Goal: Check status: Check status

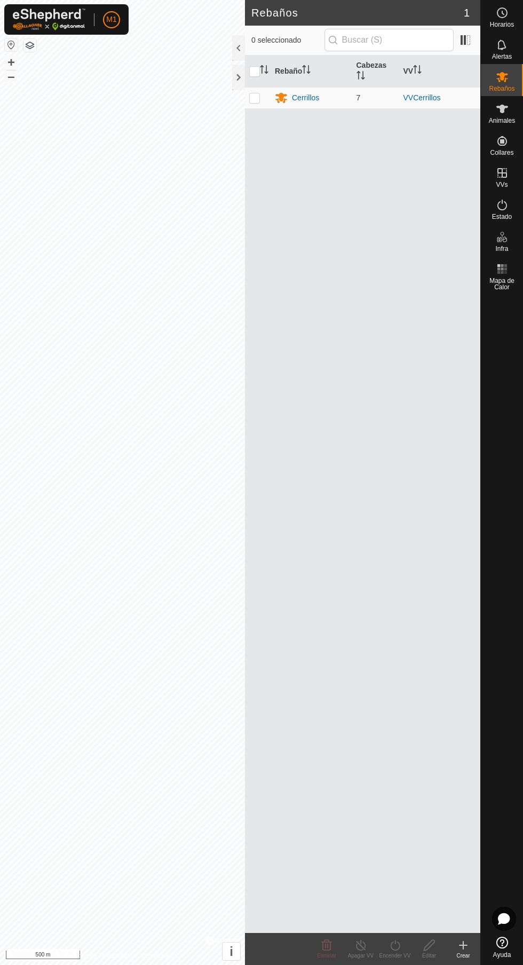
click at [503, 111] on icon at bounding box center [502, 109] width 12 height 9
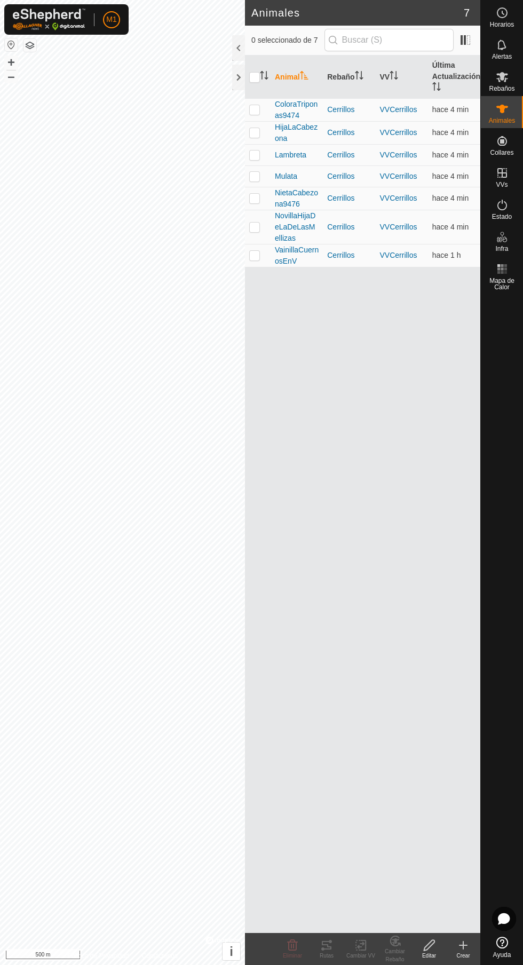
click at [255, 176] on p-checkbox at bounding box center [254, 176] width 11 height 9
checkbox input "true"
click at [327, 945] on icon at bounding box center [327, 945] width 10 height 9
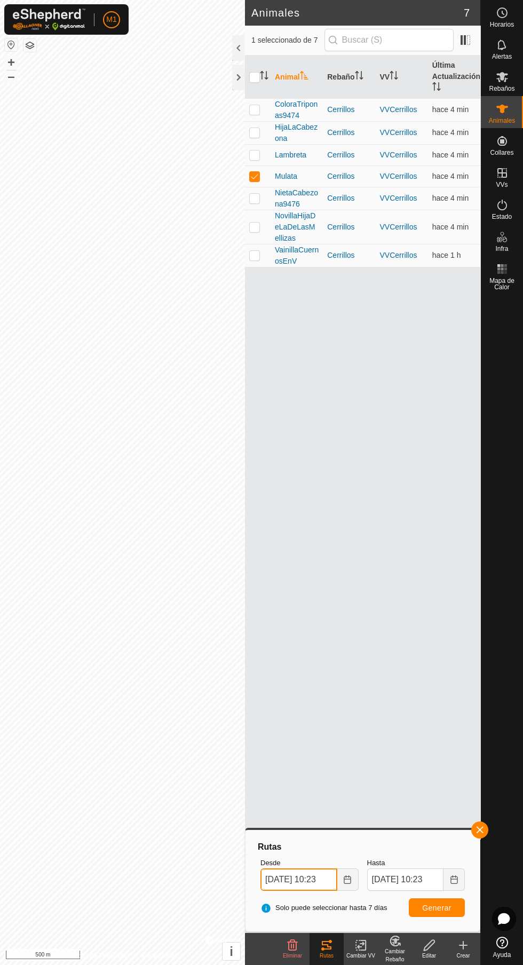
click at [308, 880] on input "[DATE] 10:23" at bounding box center [298, 879] width 77 height 22
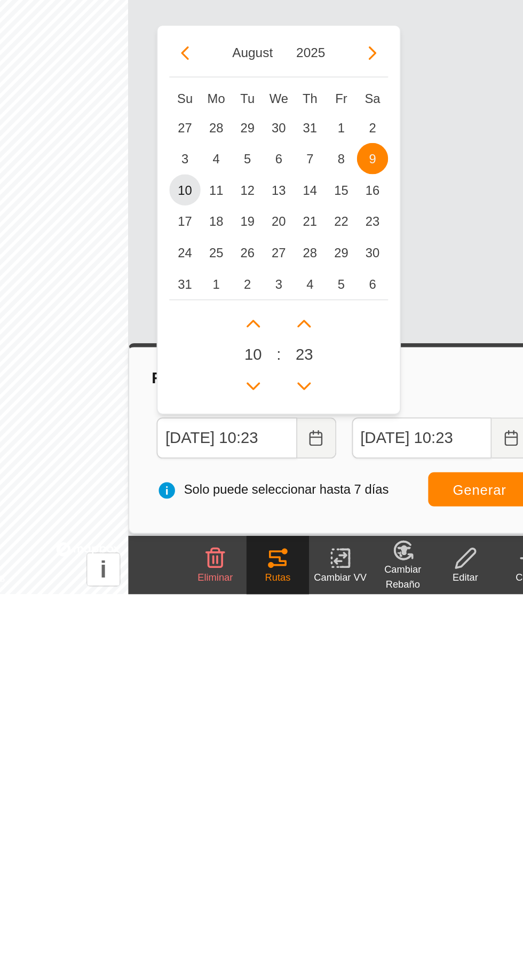
click at [309, 861] on div "[DATE] Su Mo Tu We Th Fr Sa 27 28 29 30 31 1 2 3 4 5 6 7 8 9 9 10 11 12 13 14 1…" at bounding box center [326, 761] width 133 height 214
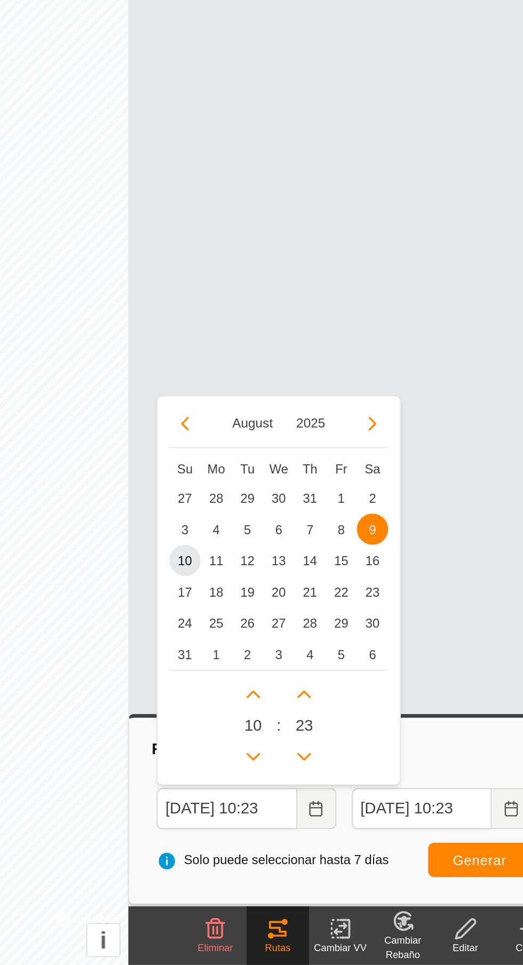
click at [304, 663] on button "August" at bounding box center [312, 669] width 31 height 12
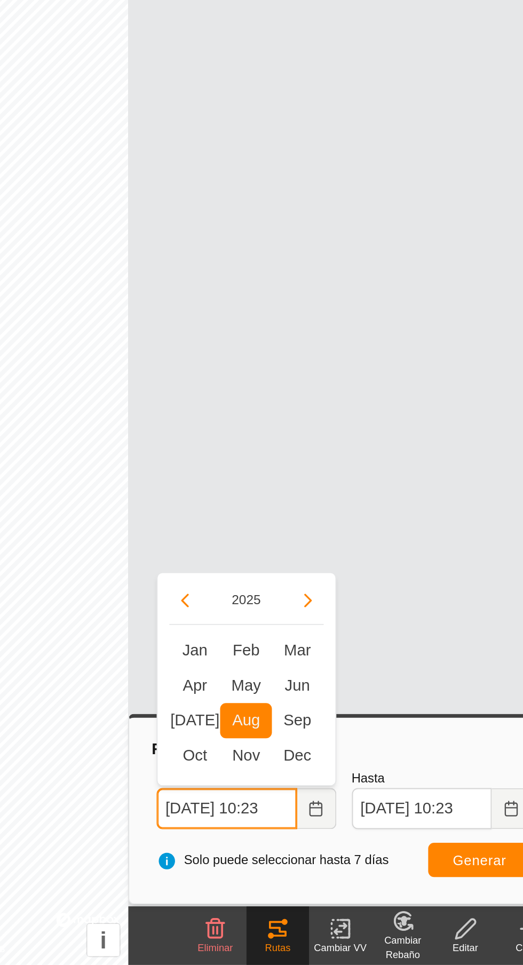
click at [325, 885] on input "[DATE] 10:23" at bounding box center [298, 879] width 77 height 22
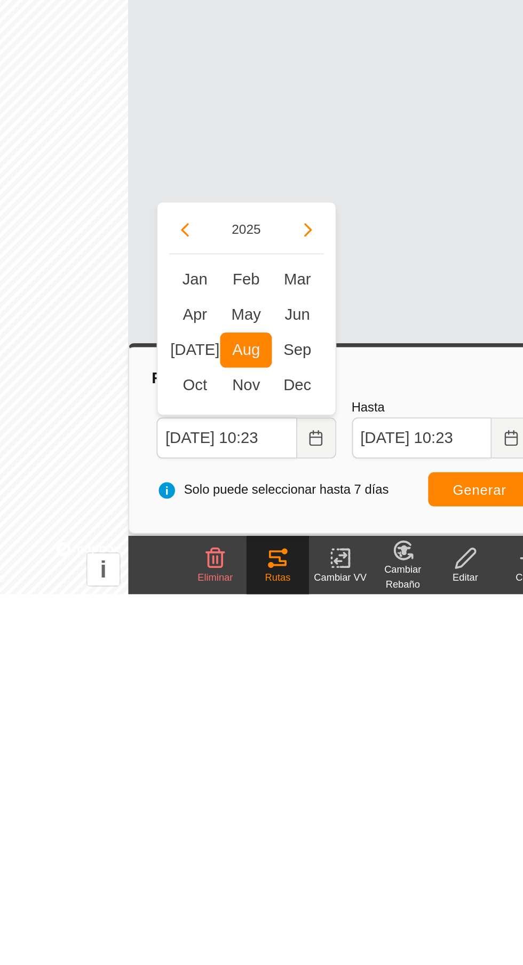
click at [351, 886] on button "Choose Date" at bounding box center [347, 879] width 21 height 22
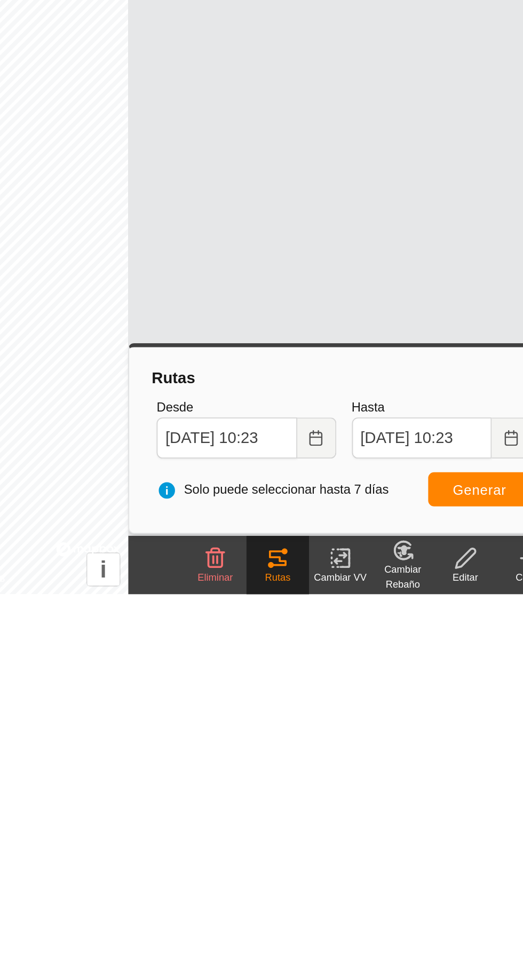
click at [352, 884] on button "Choose Date" at bounding box center [347, 879] width 21 height 22
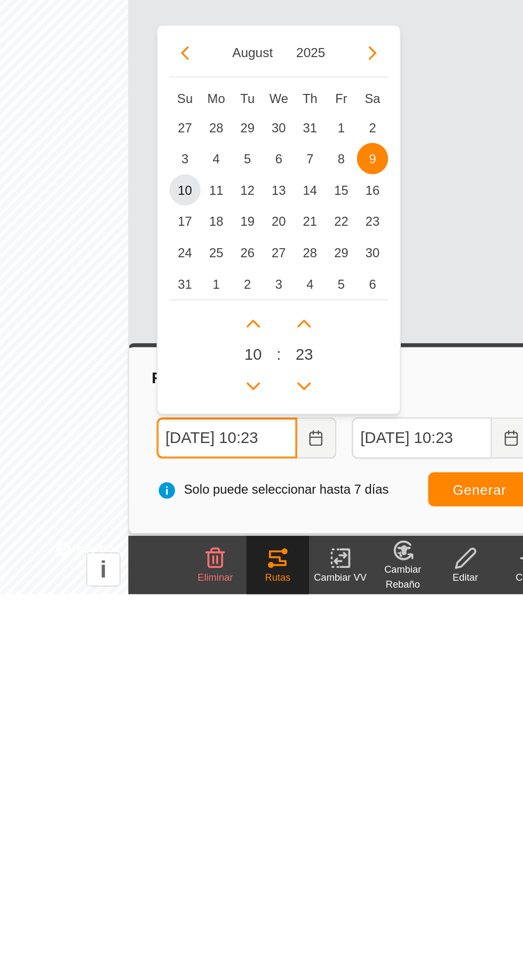
click at [315, 821] on icon "Next Hour" at bounding box center [313, 817] width 9 height 9
click at [313, 817] on icon "Next Hour" at bounding box center [313, 817] width 9 height 9
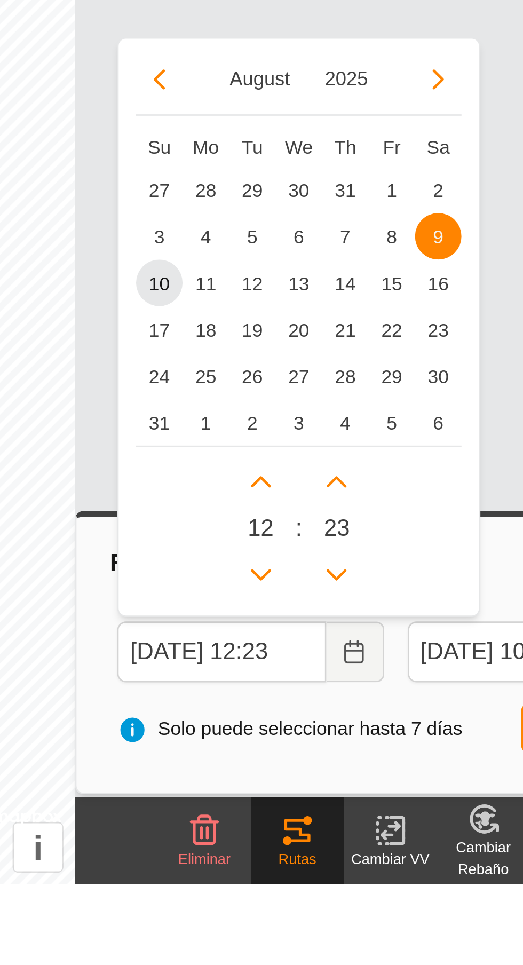
click at [313, 760] on span "19" at bounding box center [310, 761] width 17 height 17
type input "[DATE] 12:23"
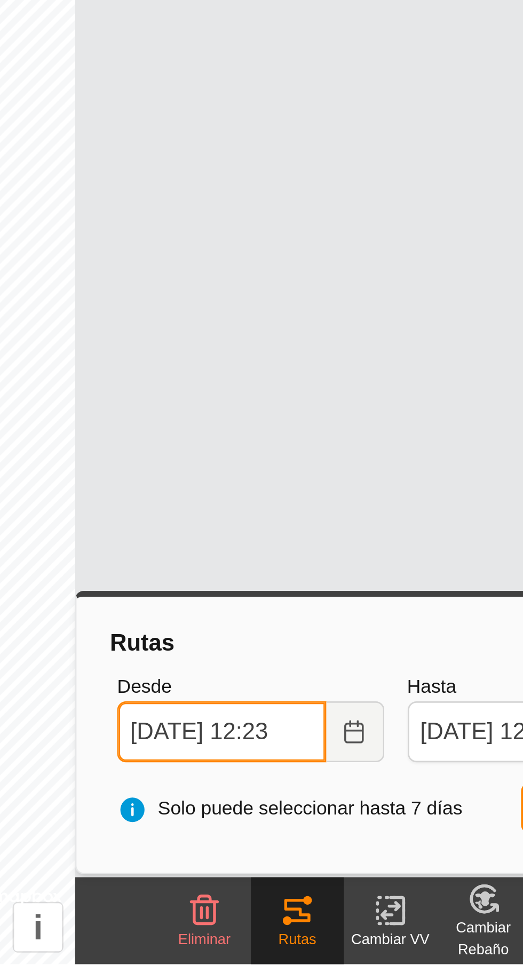
scroll to position [0, 6]
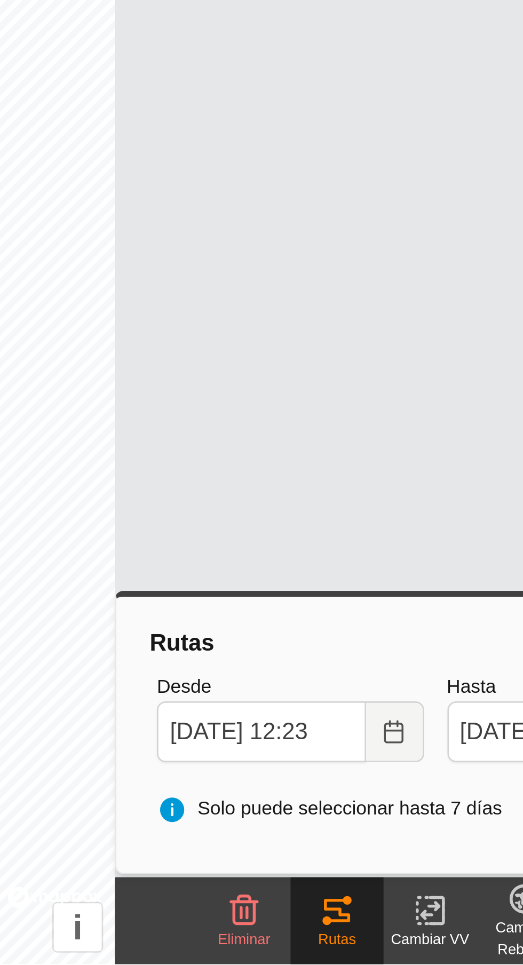
click at [350, 884] on button "Choose Date" at bounding box center [347, 879] width 21 height 22
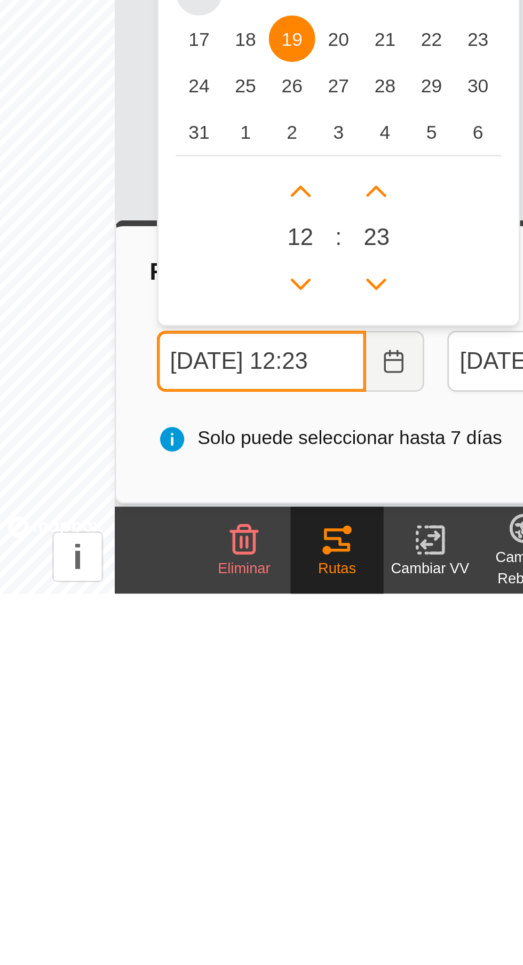
click at [321, 882] on input "[DATE] 12:23" at bounding box center [298, 879] width 77 height 22
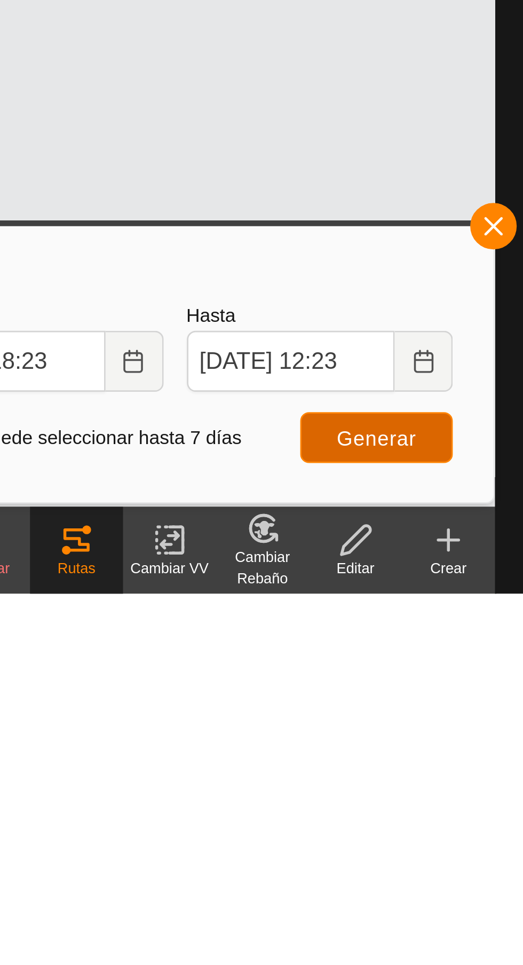
click at [443, 913] on button "Generar" at bounding box center [437, 907] width 56 height 19
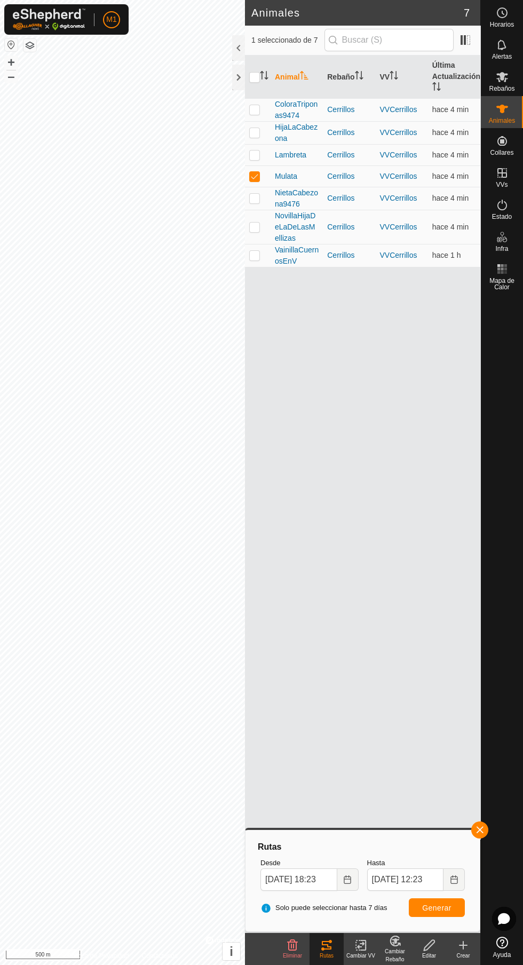
click at [236, 73] on div at bounding box center [238, 78] width 13 height 26
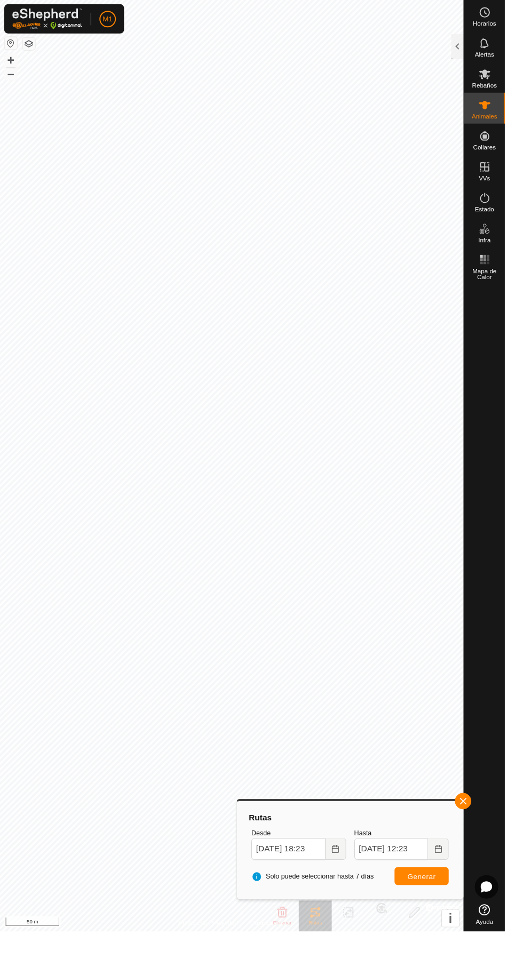
click at [433, 922] on div "Rutas Desde [DATE] 18:23 Hasta [DATE] 12:23 Solo puede seleccionar hasta 7 [PER…" at bounding box center [363, 880] width 226 height 93
click at [432, 911] on span "Generar" at bounding box center [436, 908] width 29 height 9
click at [447, 906] on span "Generar" at bounding box center [436, 908] width 29 height 9
click at [474, 50] on div at bounding box center [474, 48] width 13 height 26
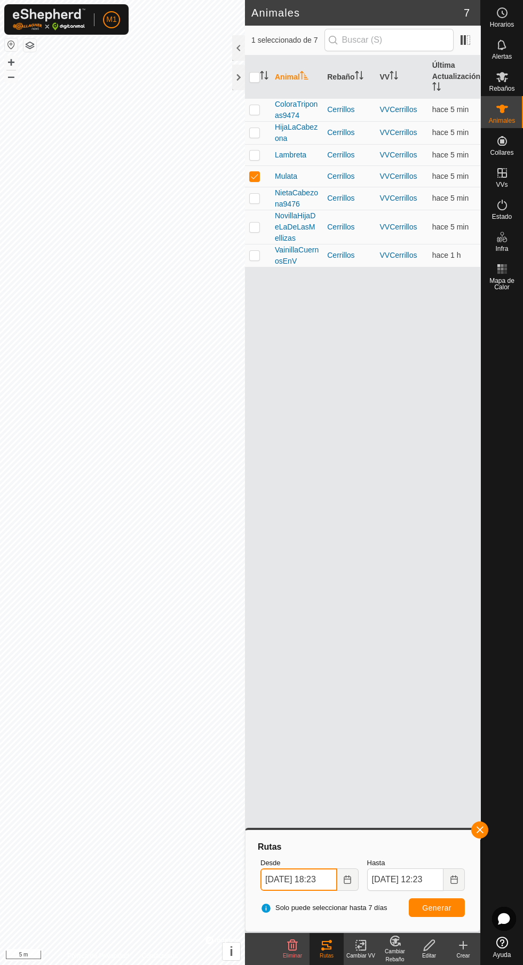
click at [282, 881] on input "[DATE] 18:23" at bounding box center [298, 879] width 77 height 22
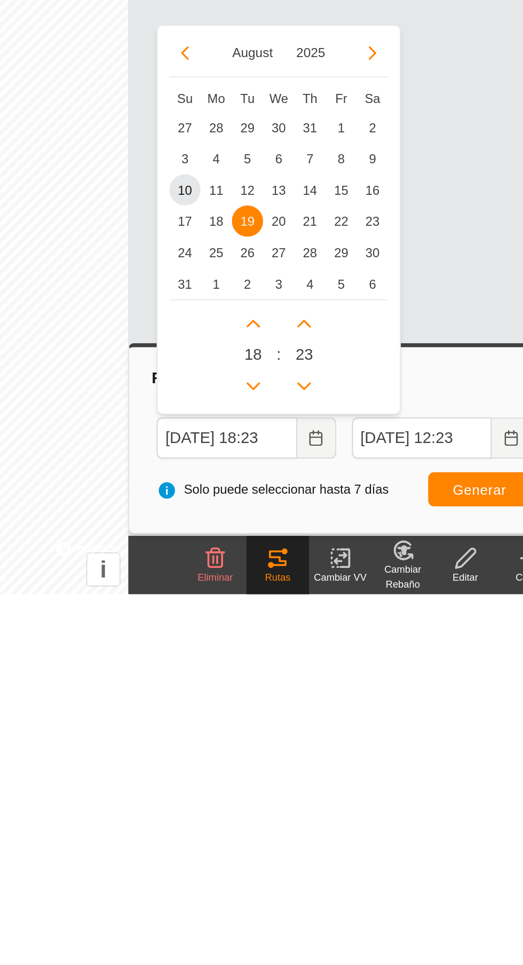
click at [378, 727] on span "9" at bounding box center [378, 726] width 17 height 17
type input "[DATE] 18:23"
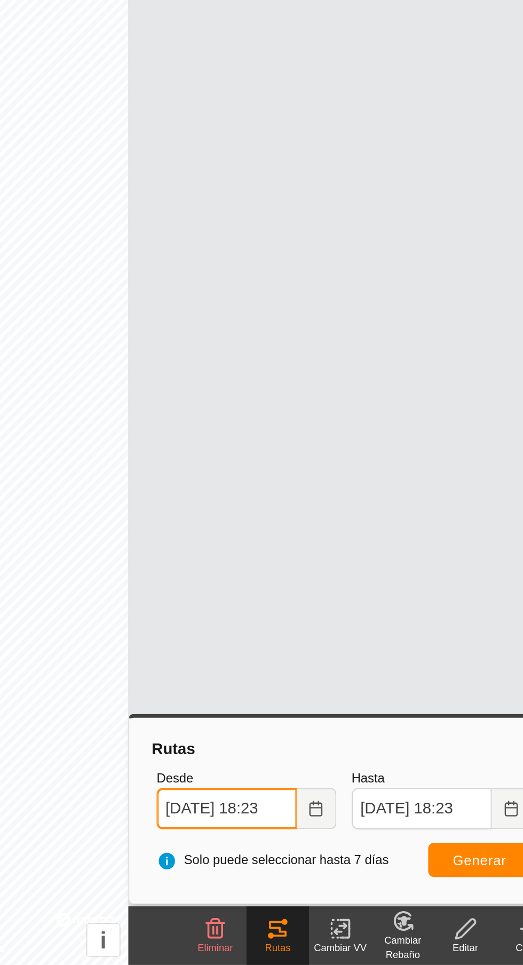
scroll to position [0, 6]
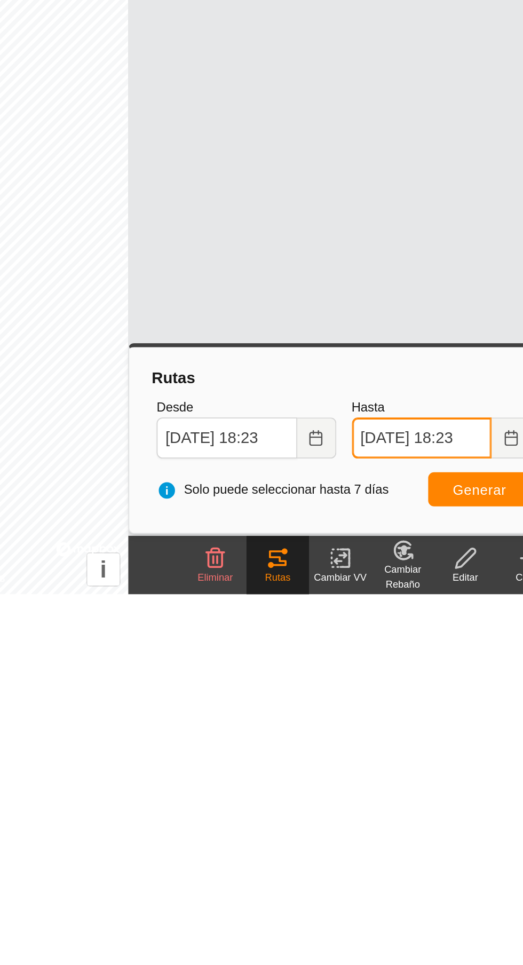
click at [376, 874] on input "[DATE] 18:23" at bounding box center [405, 879] width 77 height 22
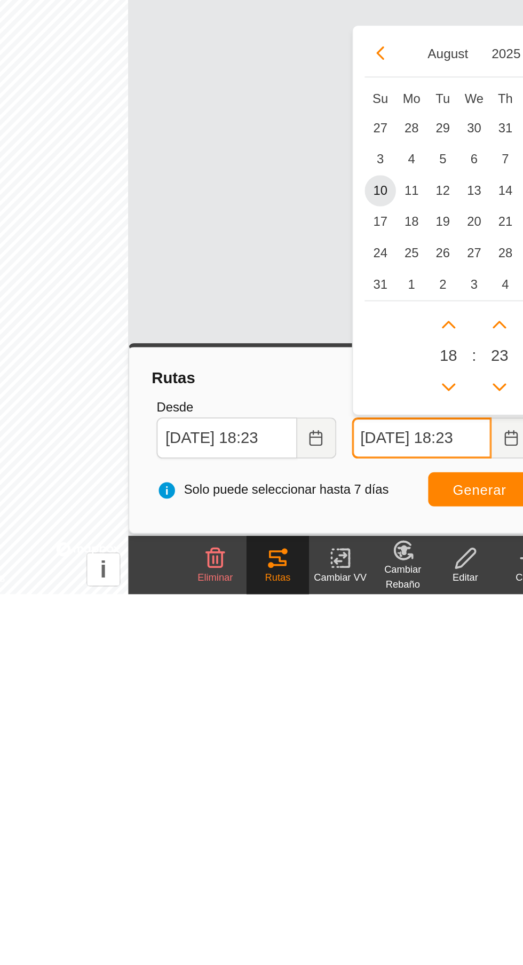
scroll to position [0, 0]
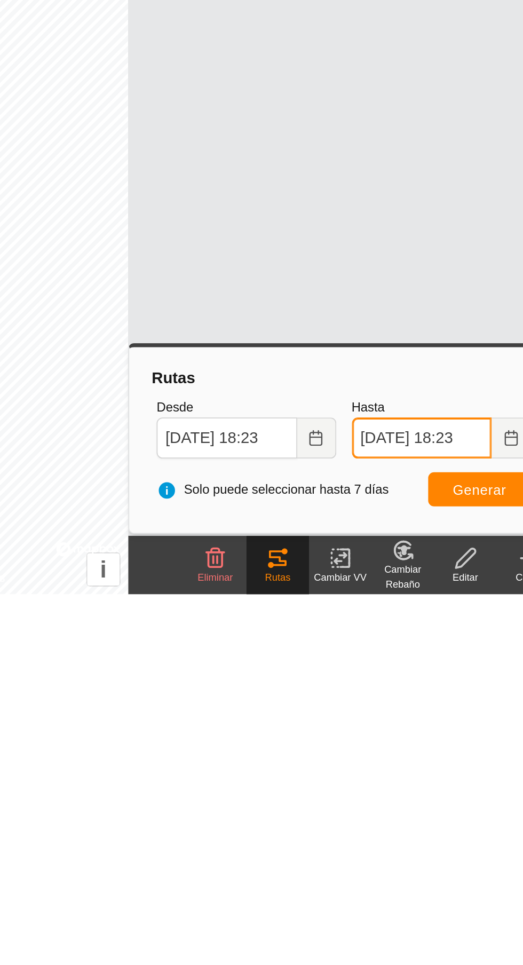
type input "[DATE] 18:23"
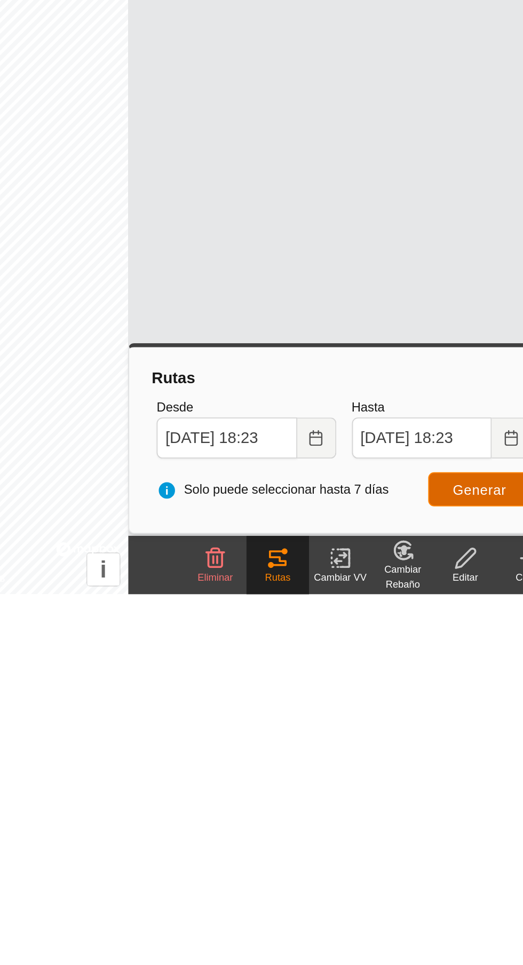
click at [432, 907] on span "Generar" at bounding box center [436, 908] width 29 height 9
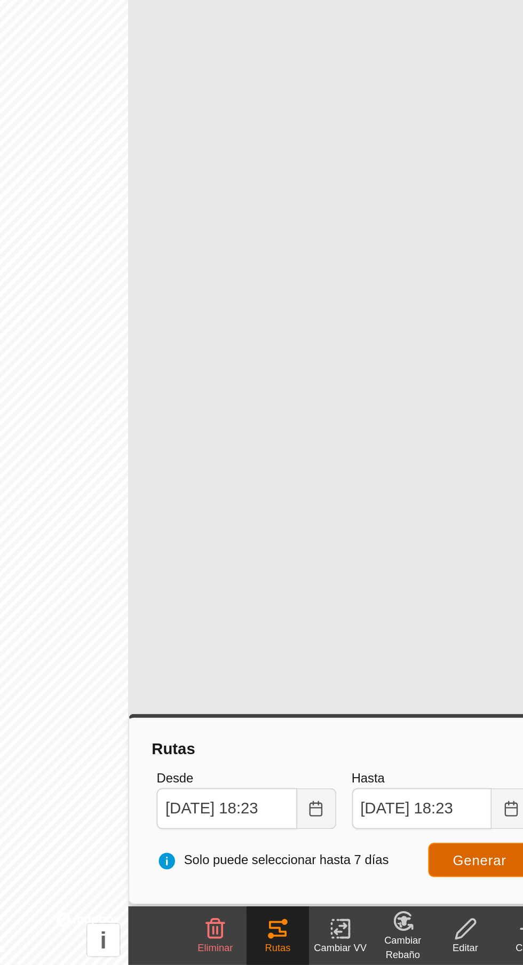
click at [427, 909] on span "Generar" at bounding box center [436, 908] width 29 height 9
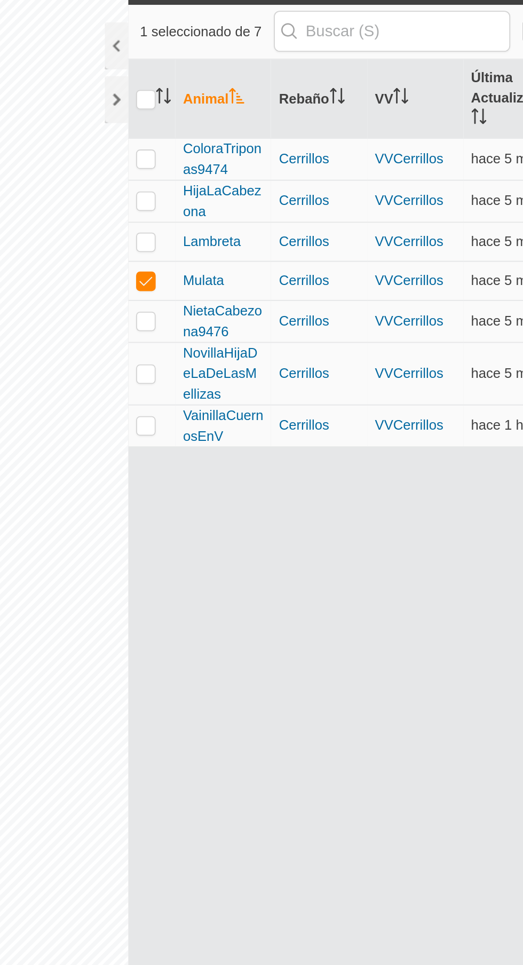
click at [239, 75] on div at bounding box center [238, 78] width 13 height 26
